Goal: Register for event/course

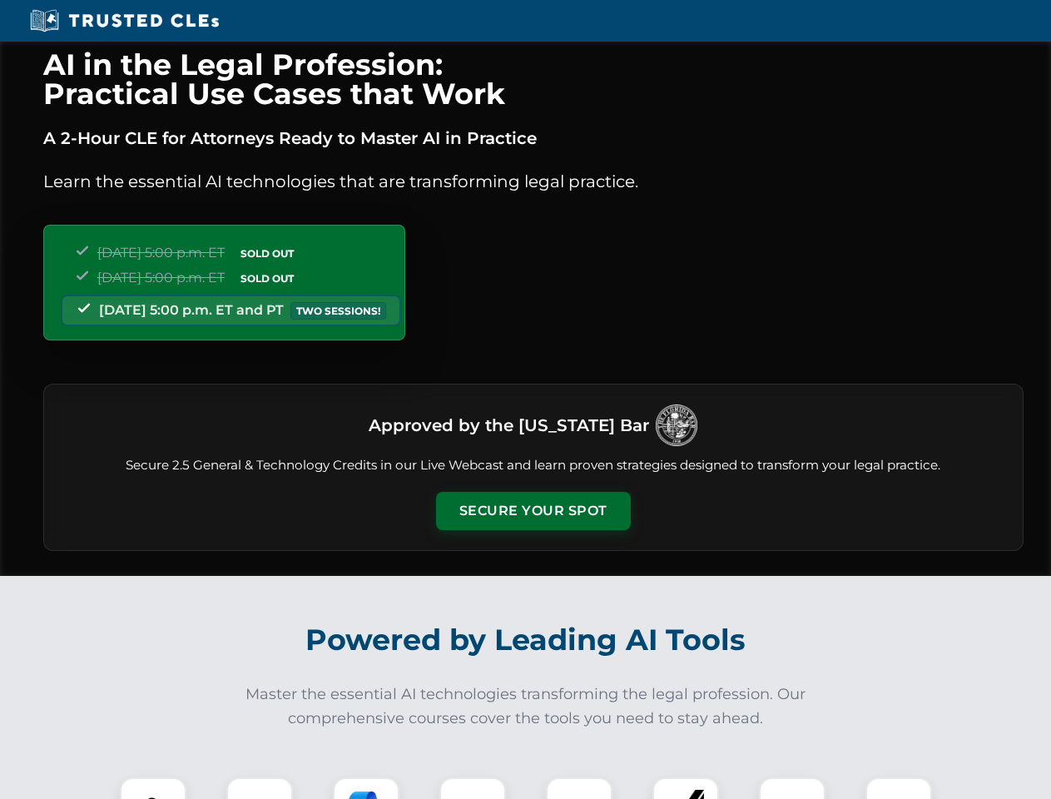
click at [533, 511] on button "Secure Your Spot" at bounding box center [533, 511] width 195 height 38
click at [153, 788] on img at bounding box center [153, 810] width 48 height 48
